Goal: Check status

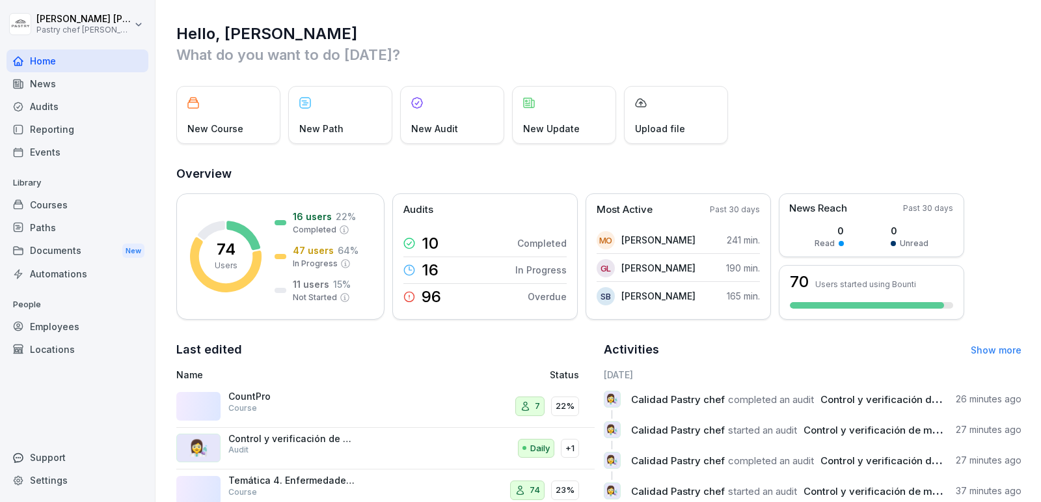
click at [84, 323] on div "Employees" at bounding box center [78, 326] width 142 height 23
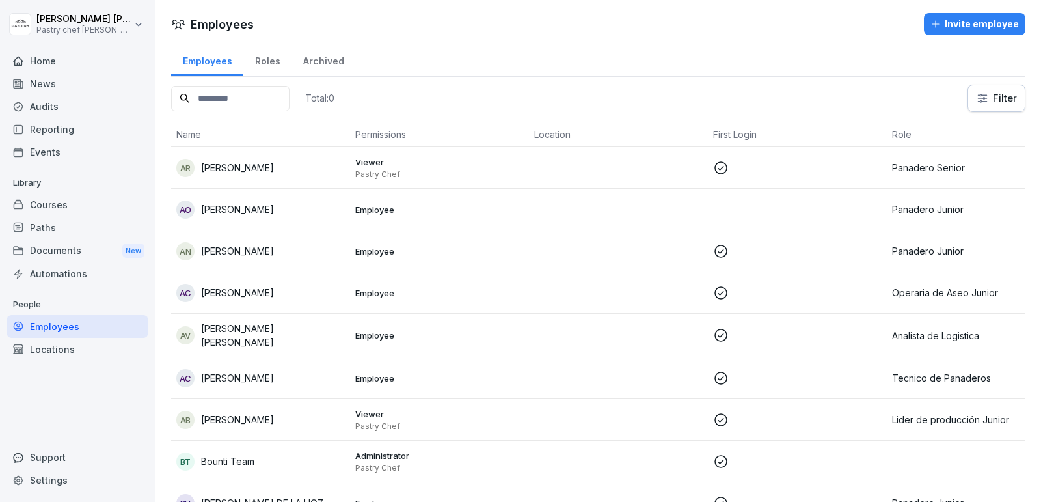
click at [248, 405] on td "AB [PERSON_NAME]" at bounding box center [260, 420] width 179 height 42
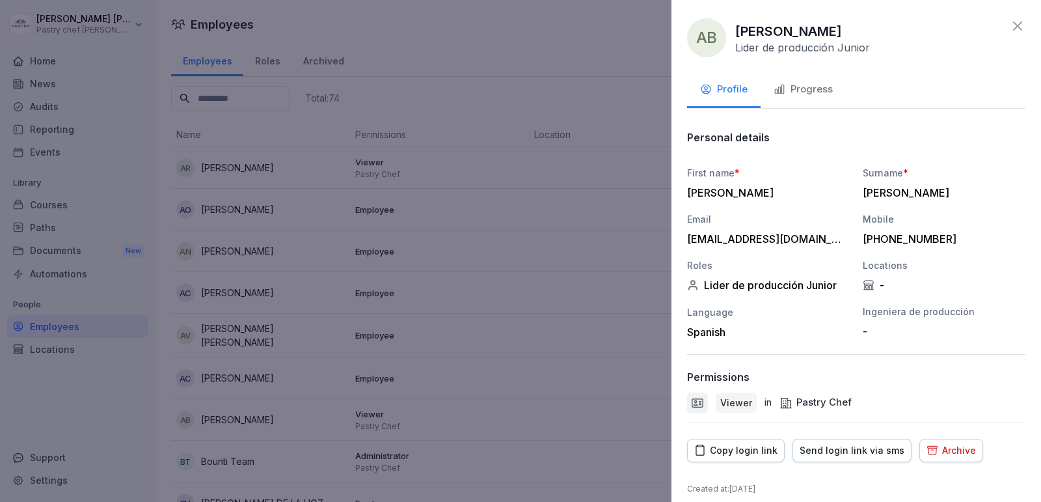
click at [120, 355] on div at bounding box center [520, 251] width 1041 height 502
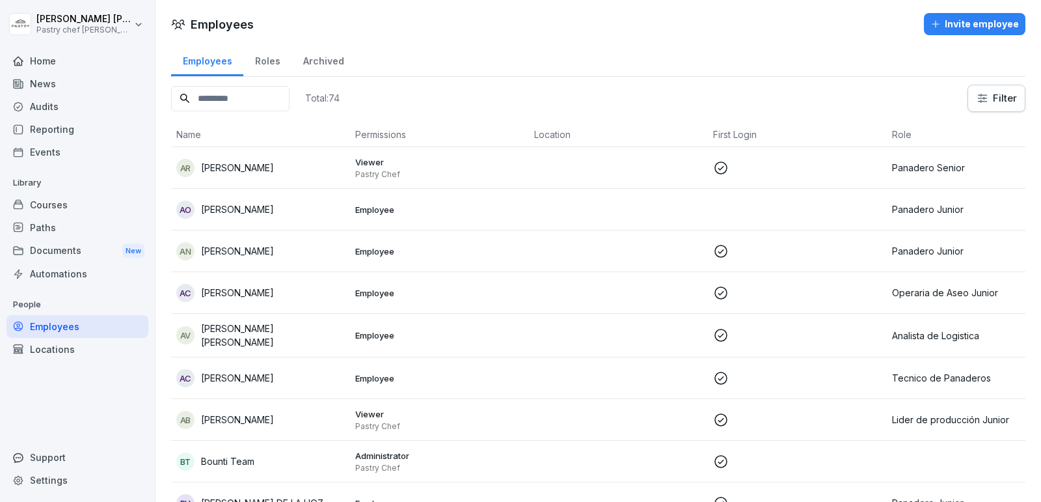
click at [81, 204] on div "Courses" at bounding box center [78, 204] width 142 height 23
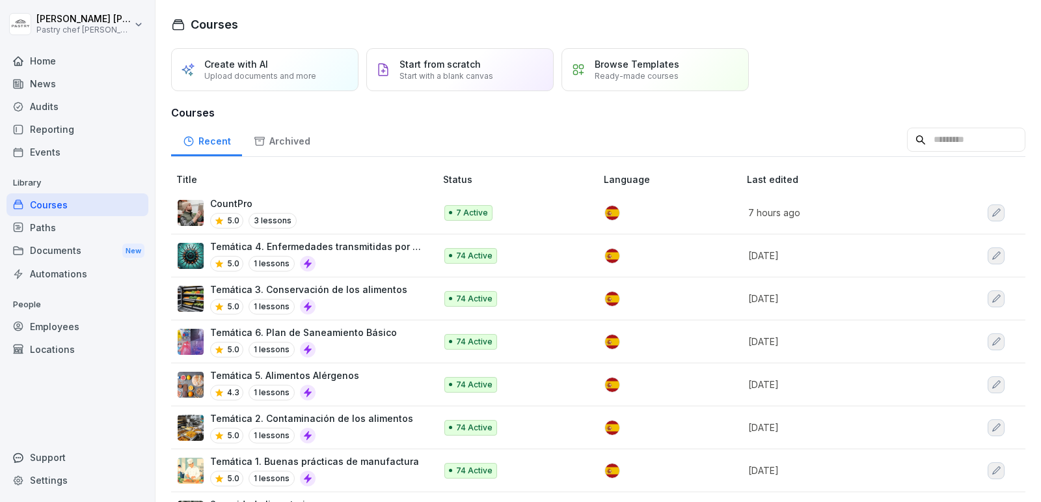
click at [300, 211] on div "CountPro 5.0 3 lessons" at bounding box center [300, 213] width 245 height 32
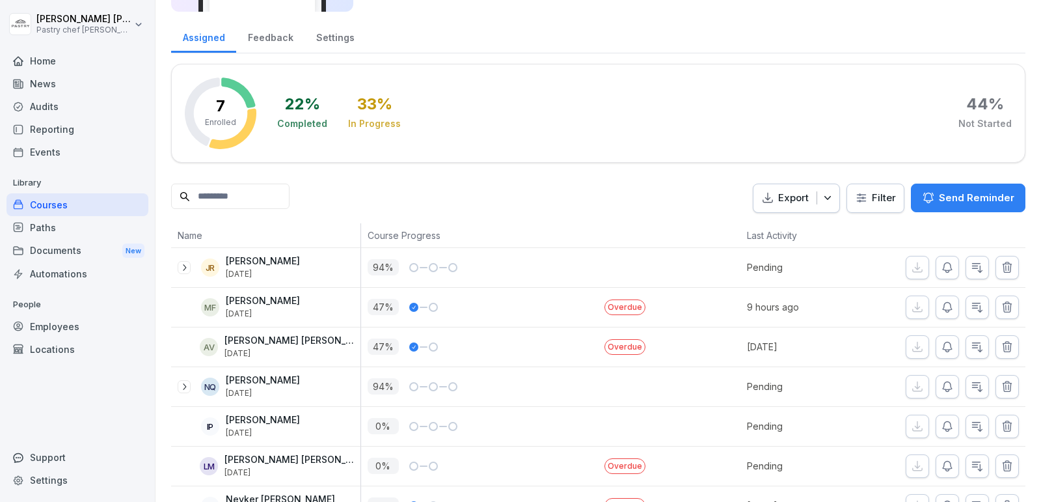
scroll to position [176, 0]
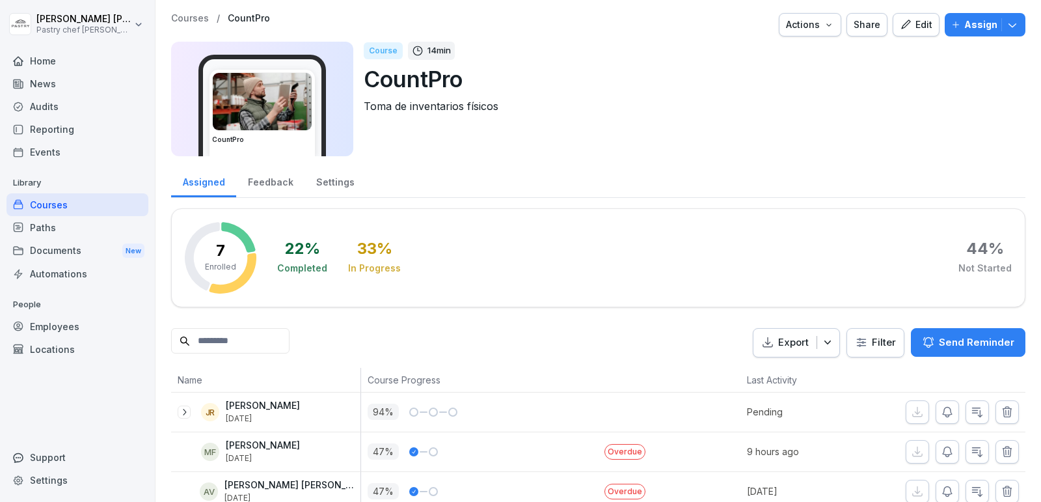
scroll to position [176, 0]
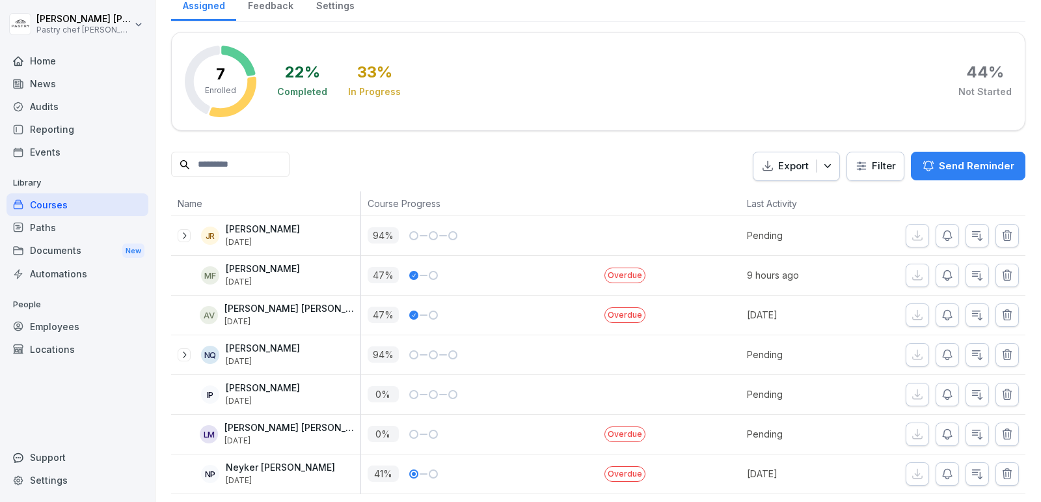
click at [622, 269] on p "Overdue" at bounding box center [625, 275] width 41 height 16
click at [221, 267] on div "MF Mateo Fonseca Aug 9, 2025" at bounding box center [269, 275] width 183 height 23
drag, startPoint x: 750, startPoint y: 273, endPoint x: 805, endPoint y: 273, distance: 54.7
click at [803, 273] on p "9 hours ago" at bounding box center [803, 275] width 112 height 14
click at [619, 267] on p "Overdue" at bounding box center [625, 275] width 41 height 16
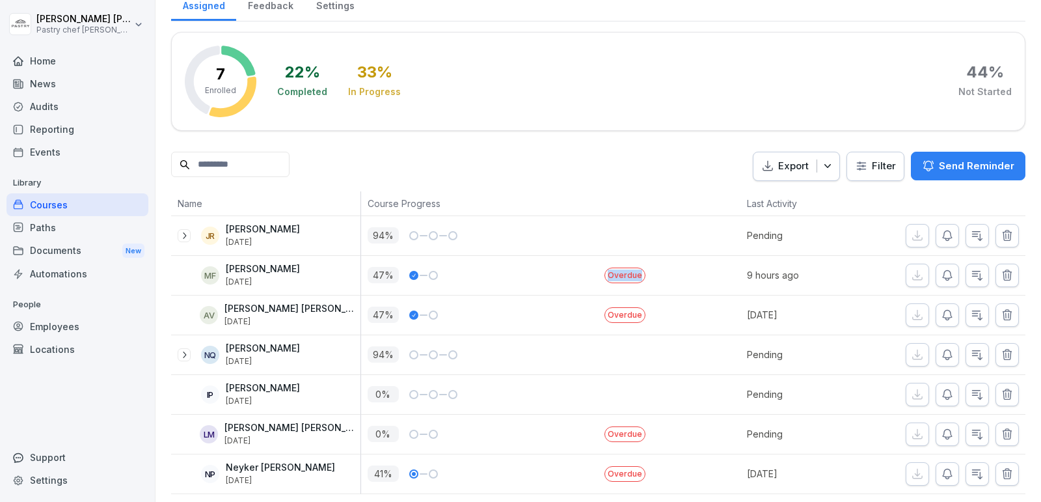
click at [619, 267] on p "Overdue" at bounding box center [625, 275] width 41 height 16
click at [648, 279] on div "Overdue" at bounding box center [633, 275] width 71 height 39
click at [204, 275] on div "MF" at bounding box center [210, 275] width 18 height 18
drag, startPoint x: 229, startPoint y: 281, endPoint x: 275, endPoint y: 281, distance: 46.2
click at [271, 281] on p "Aug 9, 2025" at bounding box center [263, 281] width 74 height 9
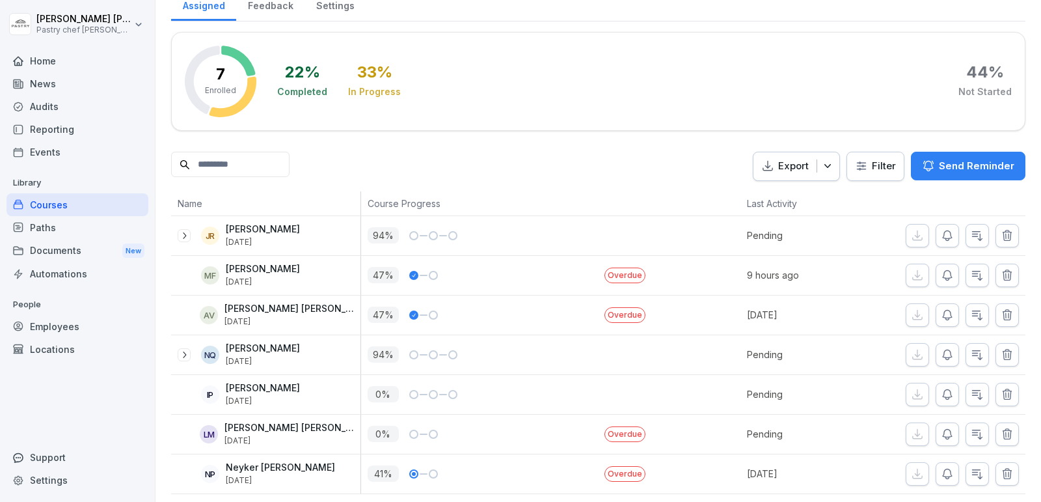
click at [474, 279] on div "47 %" at bounding box center [483, 275] width 231 height 16
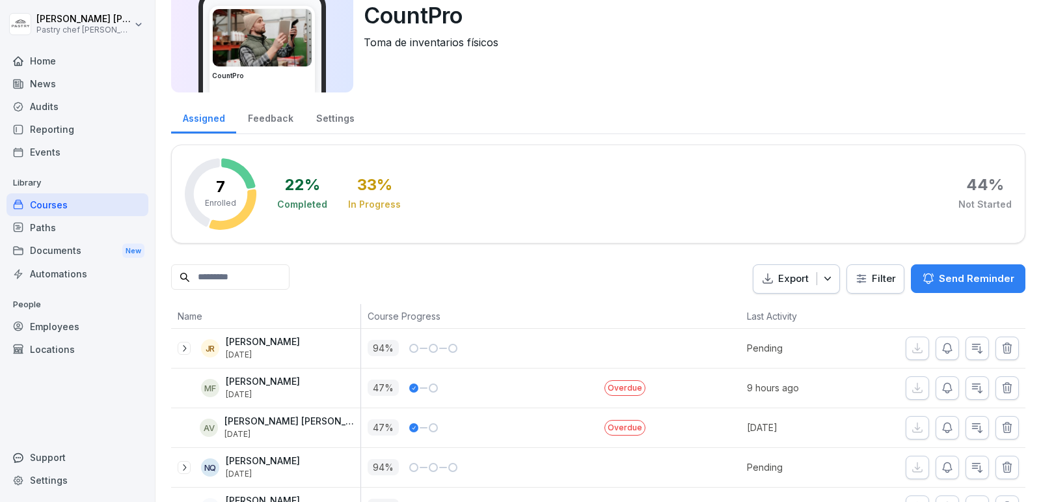
scroll to position [0, 0]
